Goal: Information Seeking & Learning: Learn about a topic

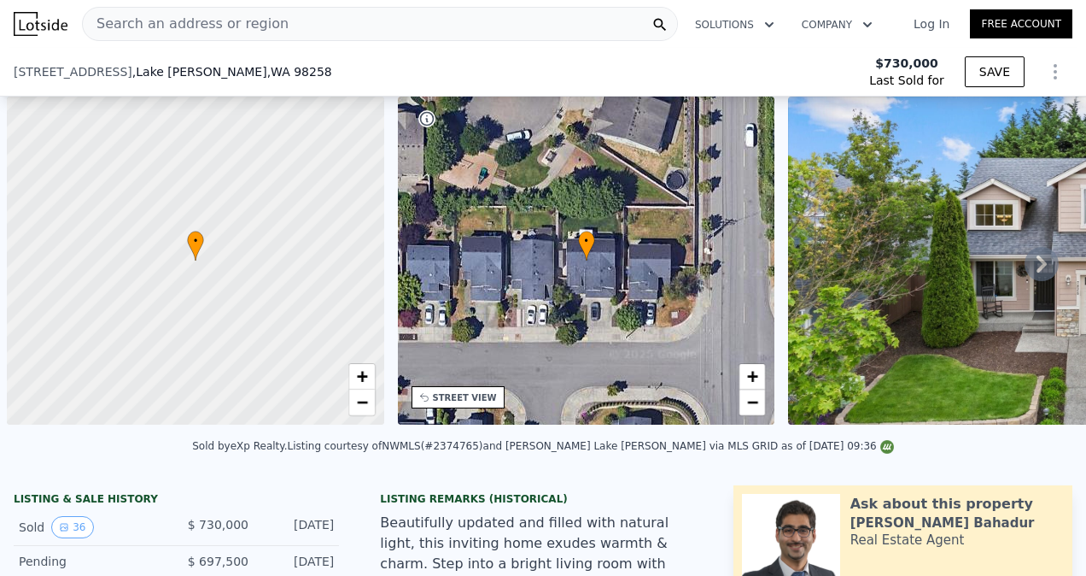
scroll to position [0, 7]
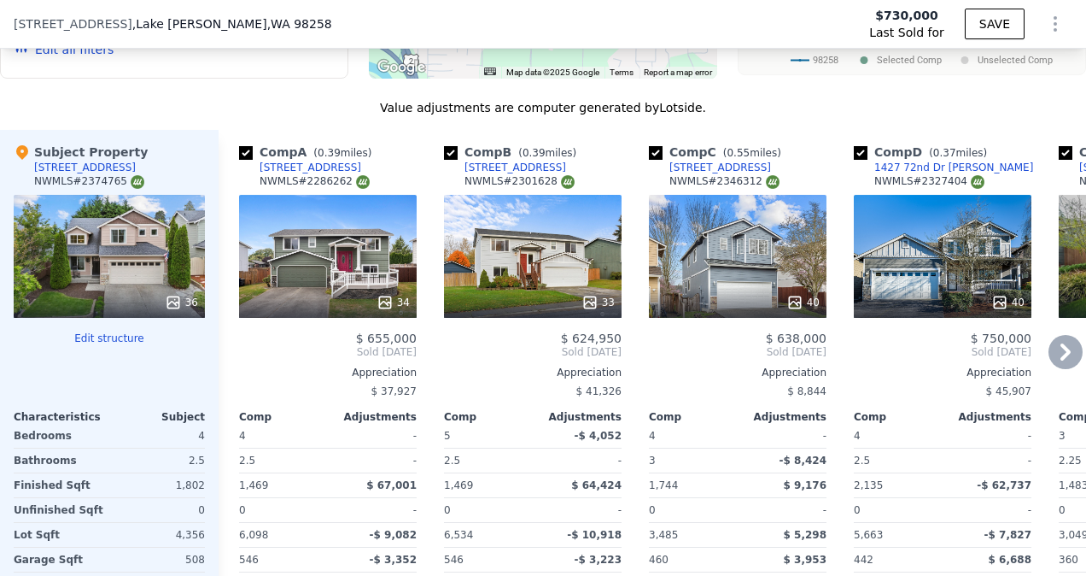
click at [1061, 343] on icon at bounding box center [1066, 351] width 10 height 17
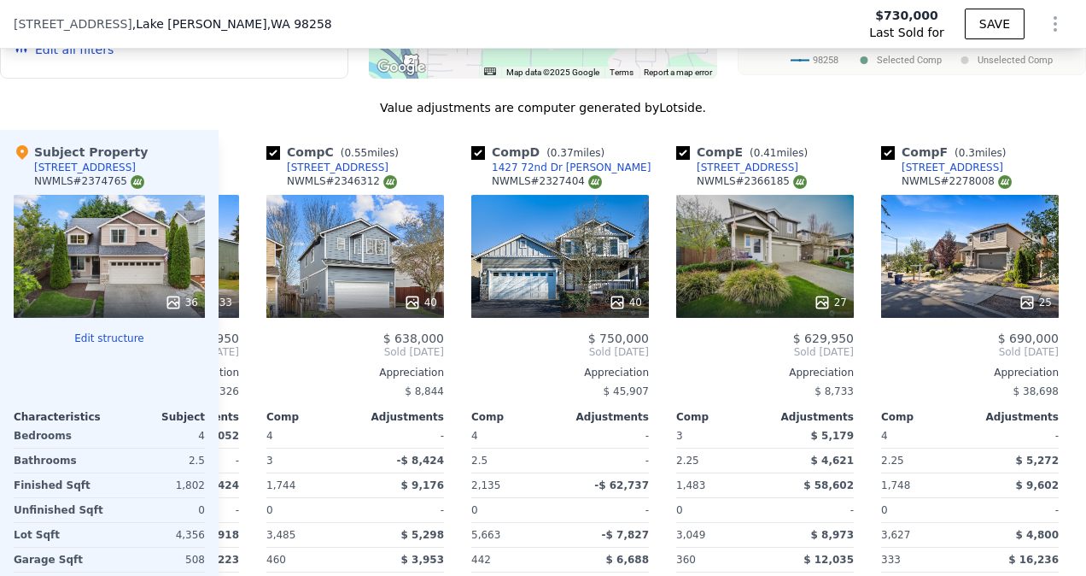
scroll to position [0, 410]
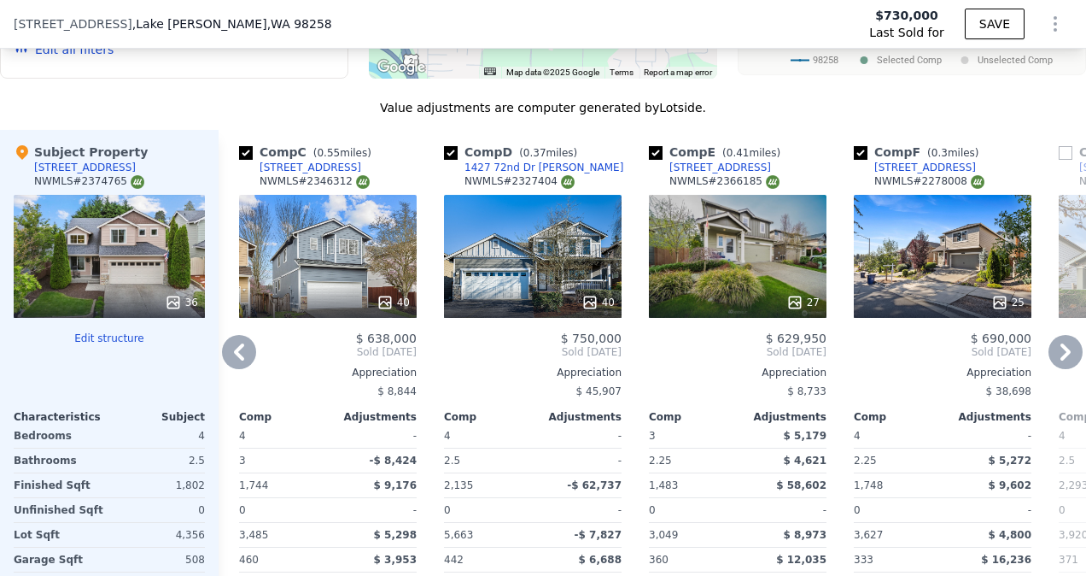
click at [1061, 343] on icon at bounding box center [1066, 351] width 10 height 17
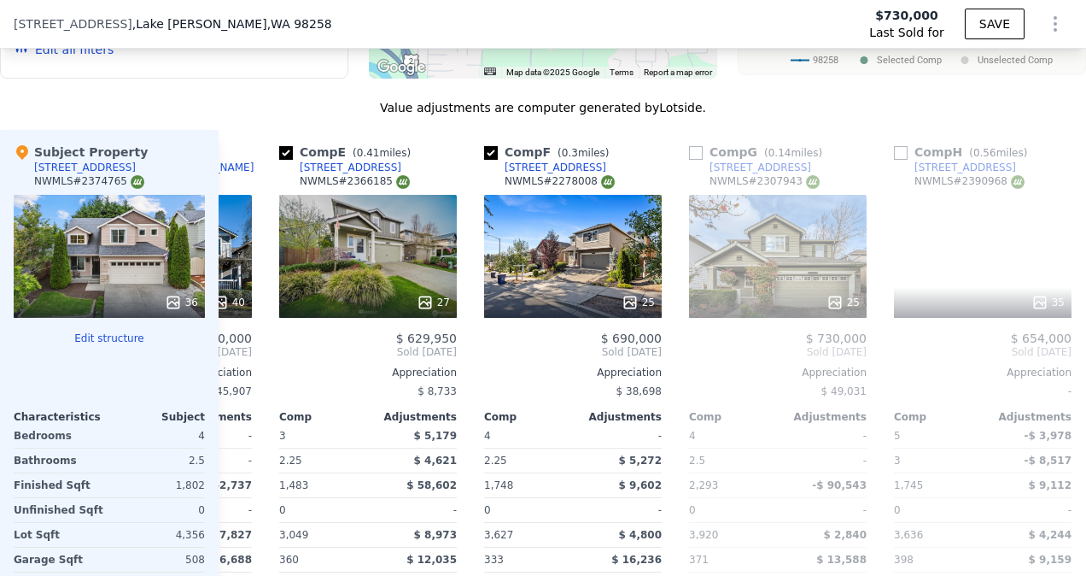
scroll to position [0, 820]
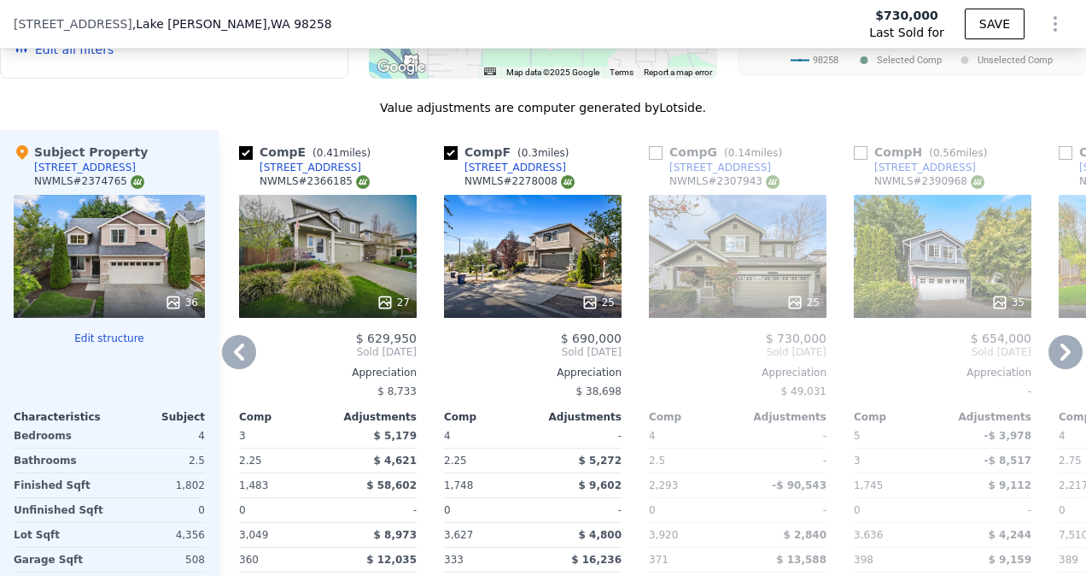
click at [248, 335] on icon at bounding box center [239, 352] width 34 height 34
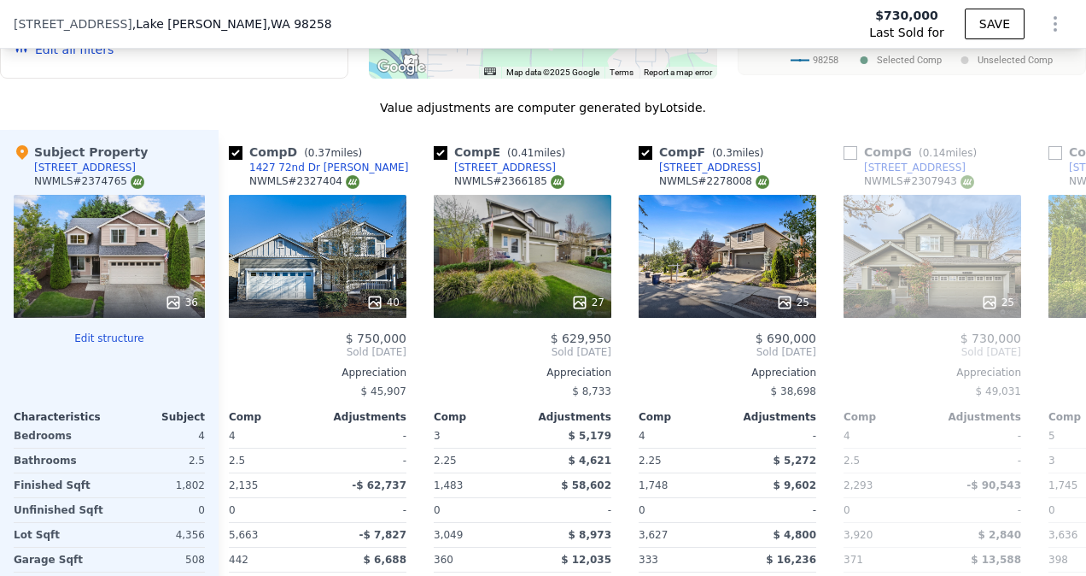
scroll to position [0, 410]
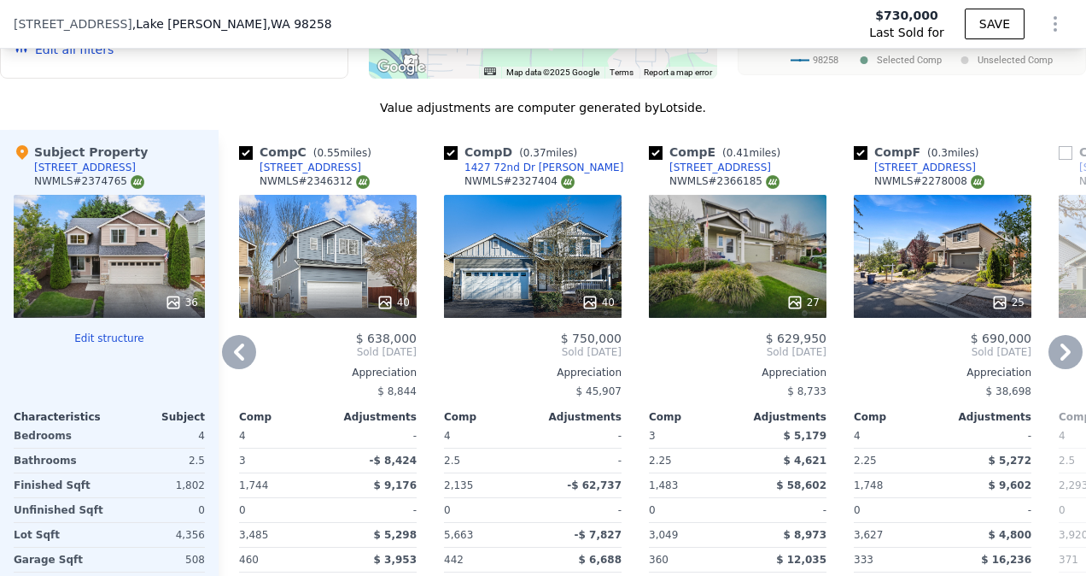
click at [248, 335] on icon at bounding box center [239, 352] width 34 height 34
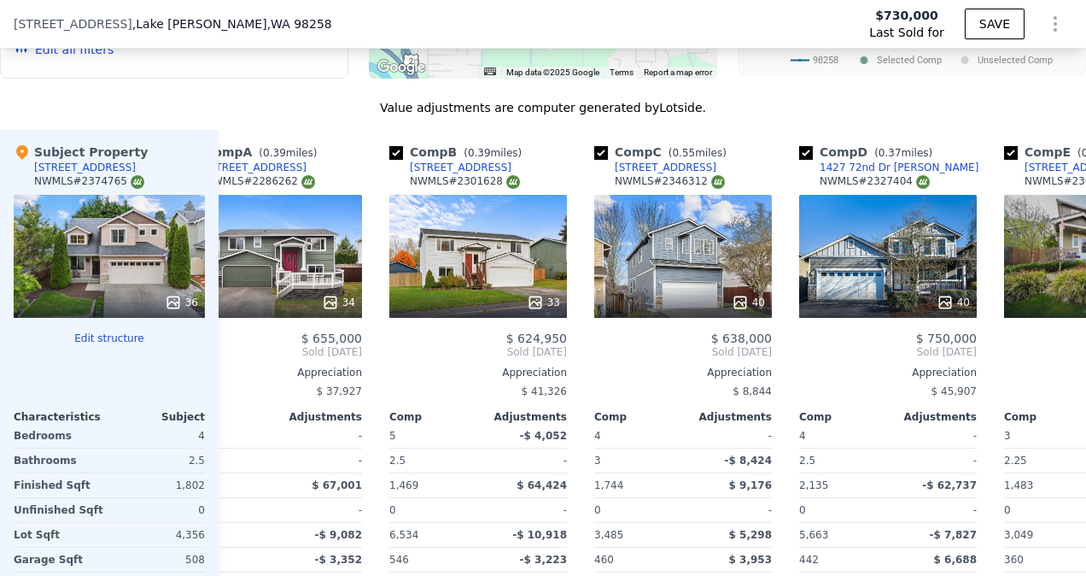
scroll to position [0, 0]
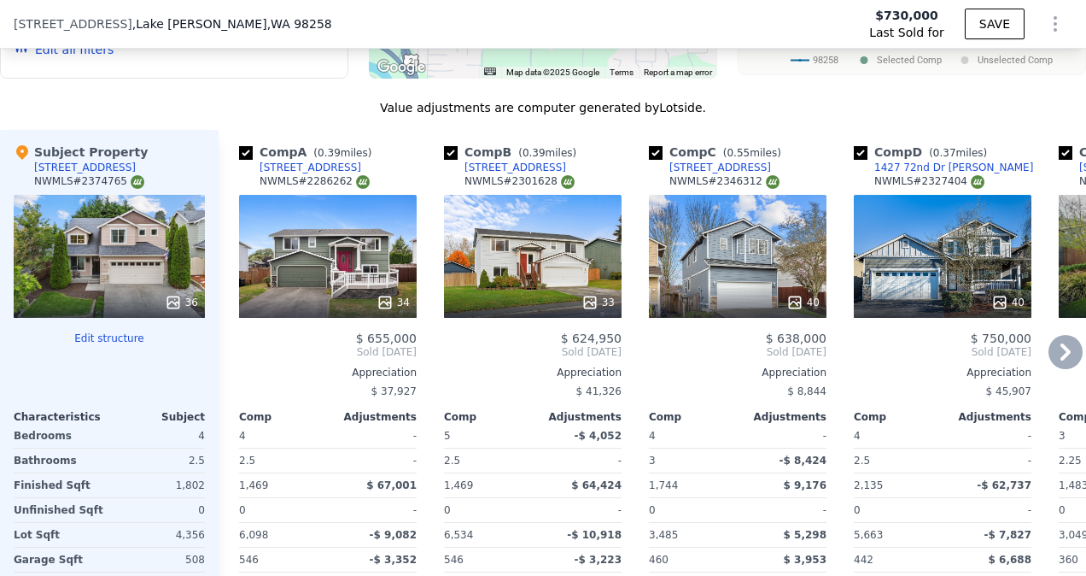
click at [248, 345] on span "Sold [DATE]" at bounding box center [328, 352] width 178 height 14
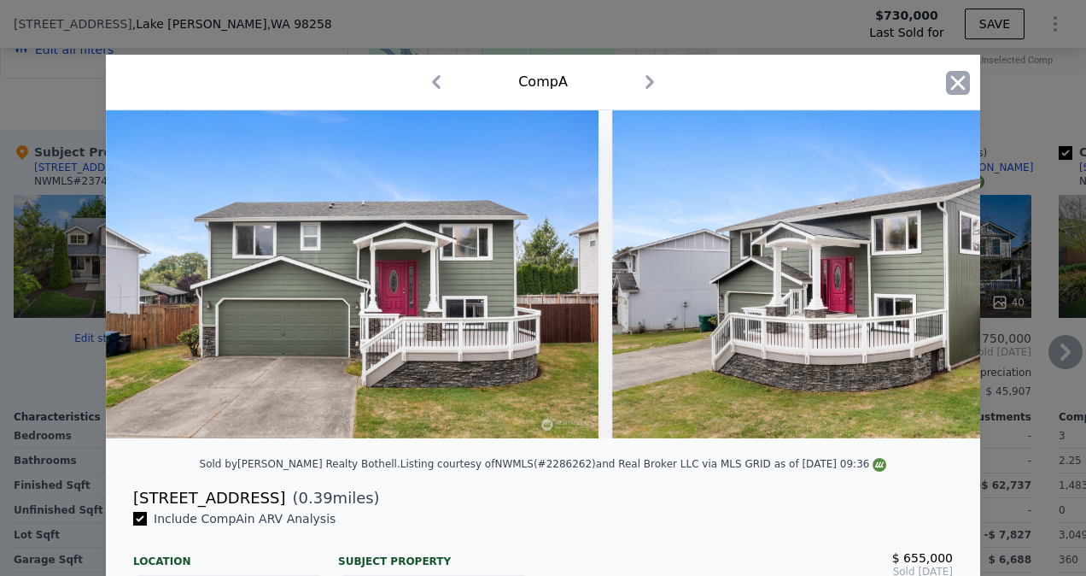
click at [951, 79] on icon "button" at bounding box center [958, 82] width 15 height 15
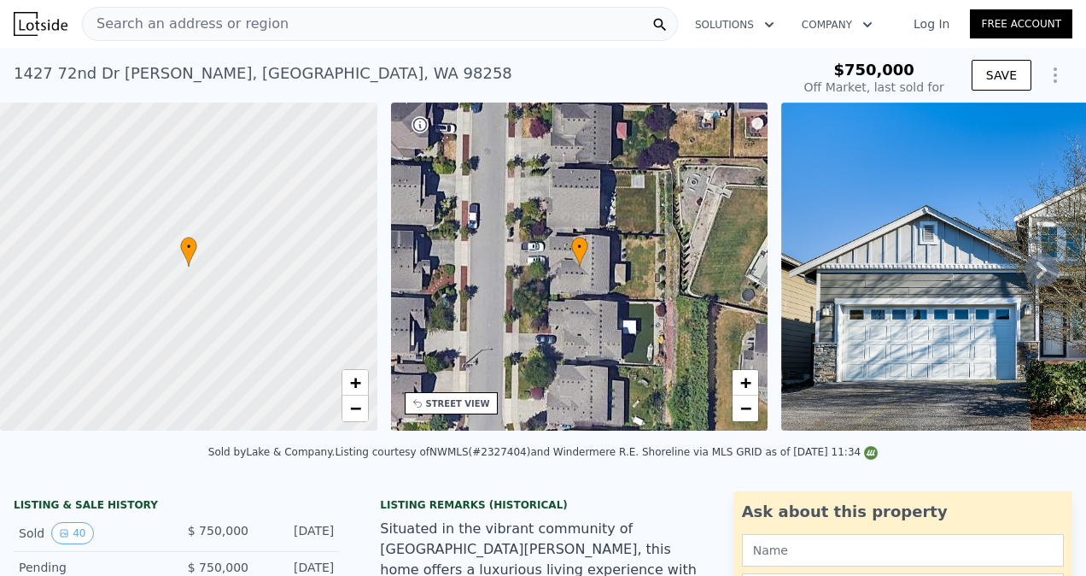
type input "$ 750,000"
type input "-$ 99,077"
